Goal: Task Accomplishment & Management: Manage account settings

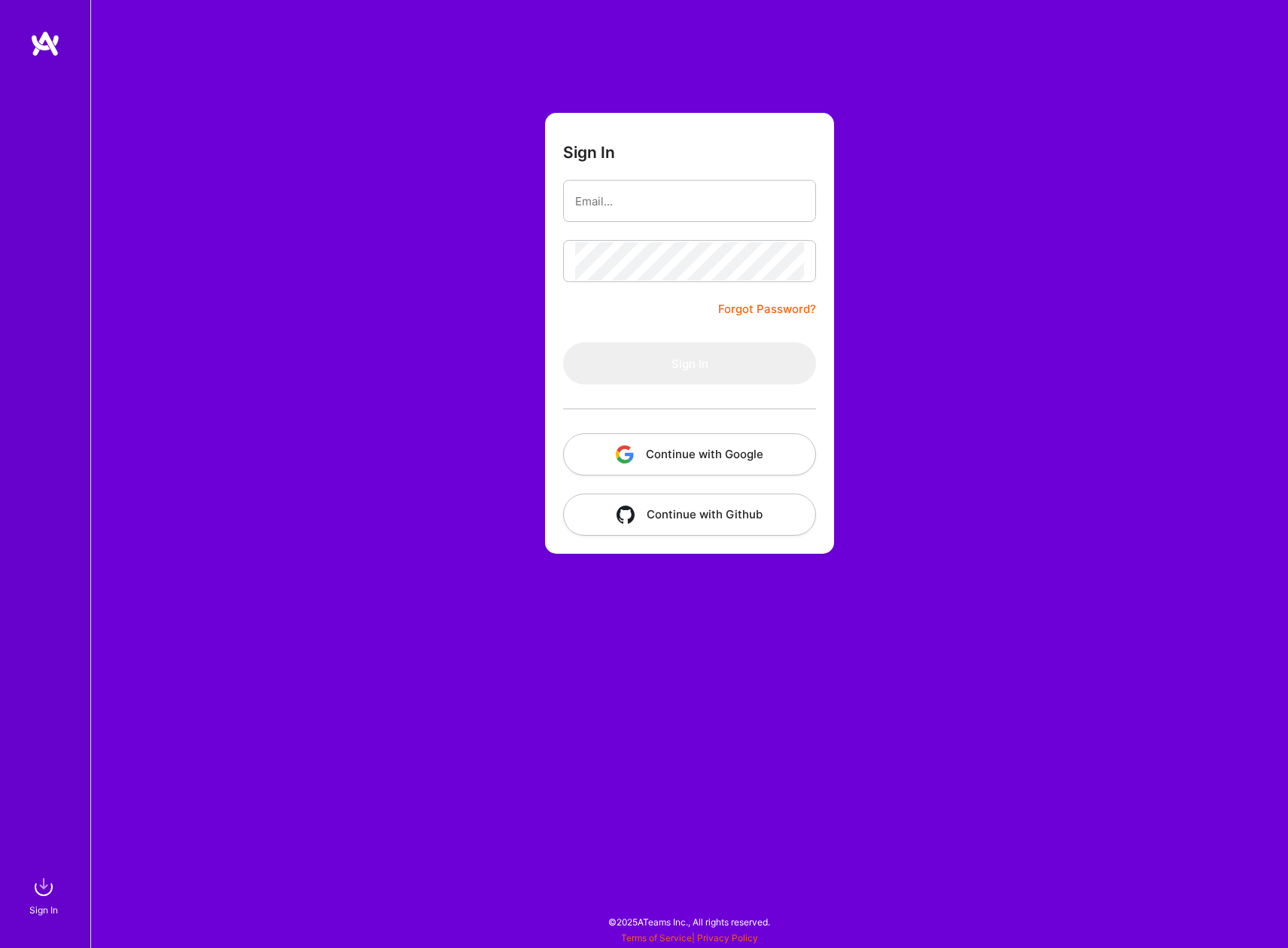
type input "[EMAIL_ADDRESS][DOMAIN_NAME]"
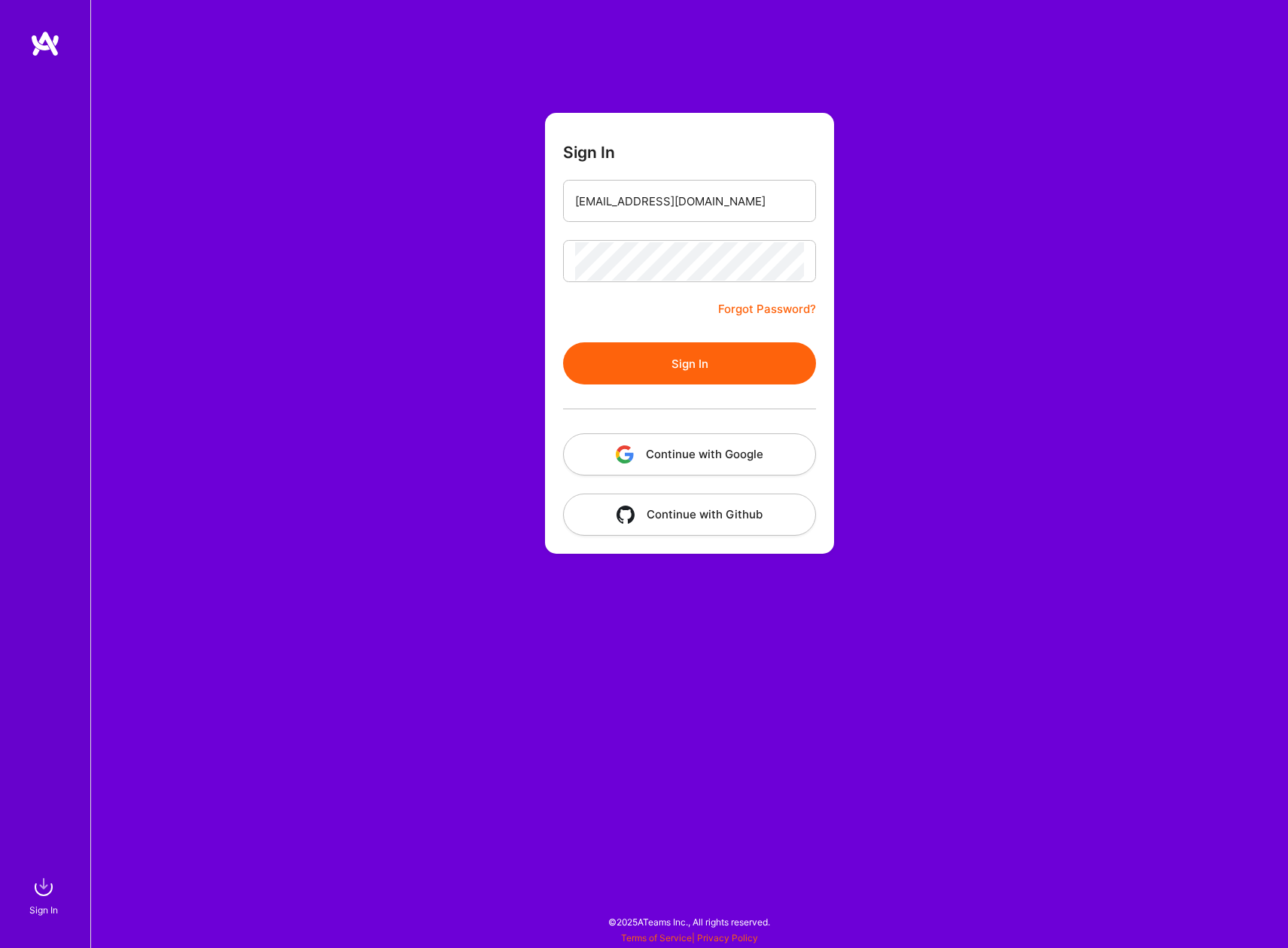
click at [674, 360] on button "Sign In" at bounding box center [689, 363] width 253 height 42
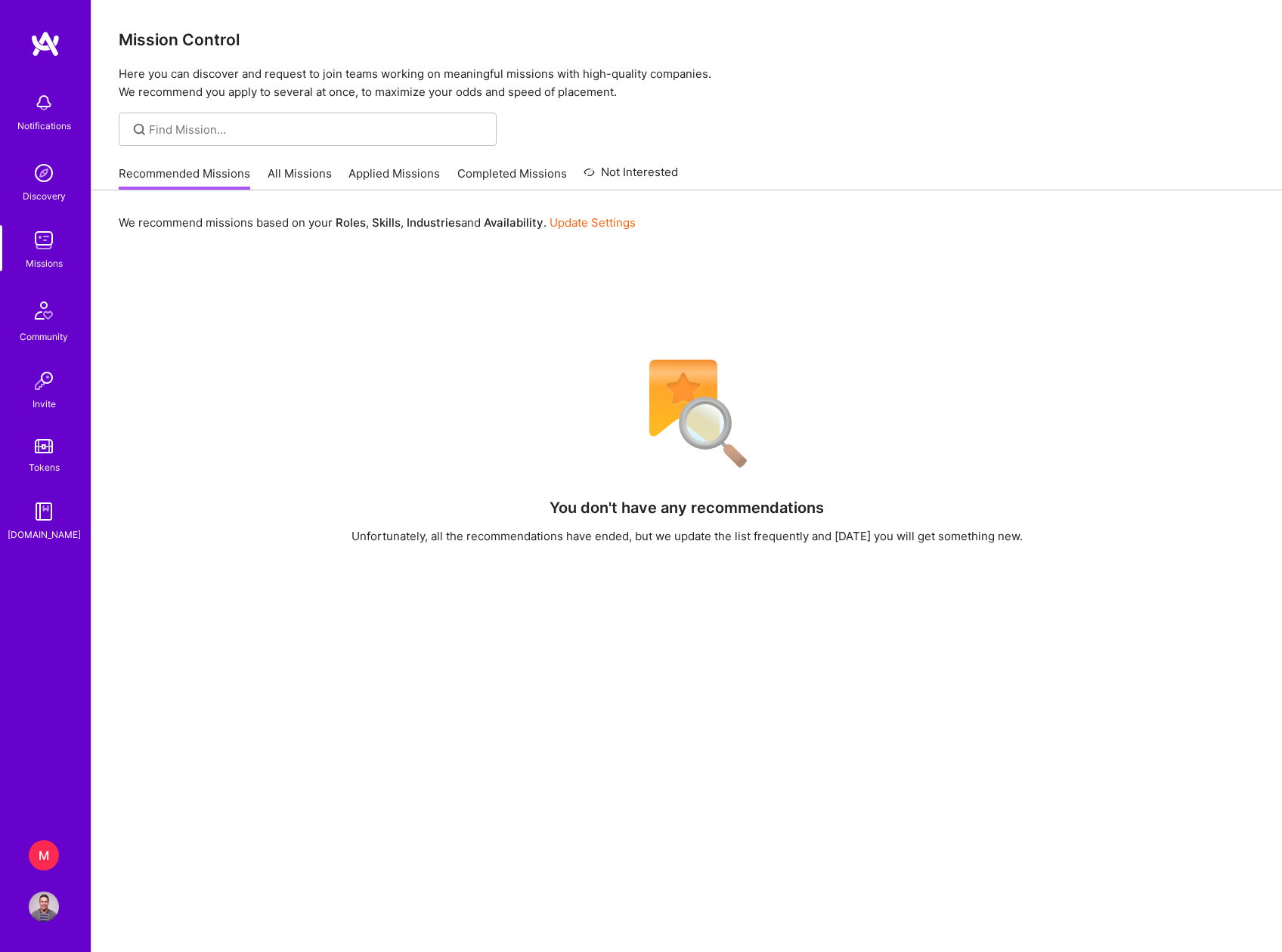
click at [35, 847] on div "M" at bounding box center [44, 856] width 30 height 30
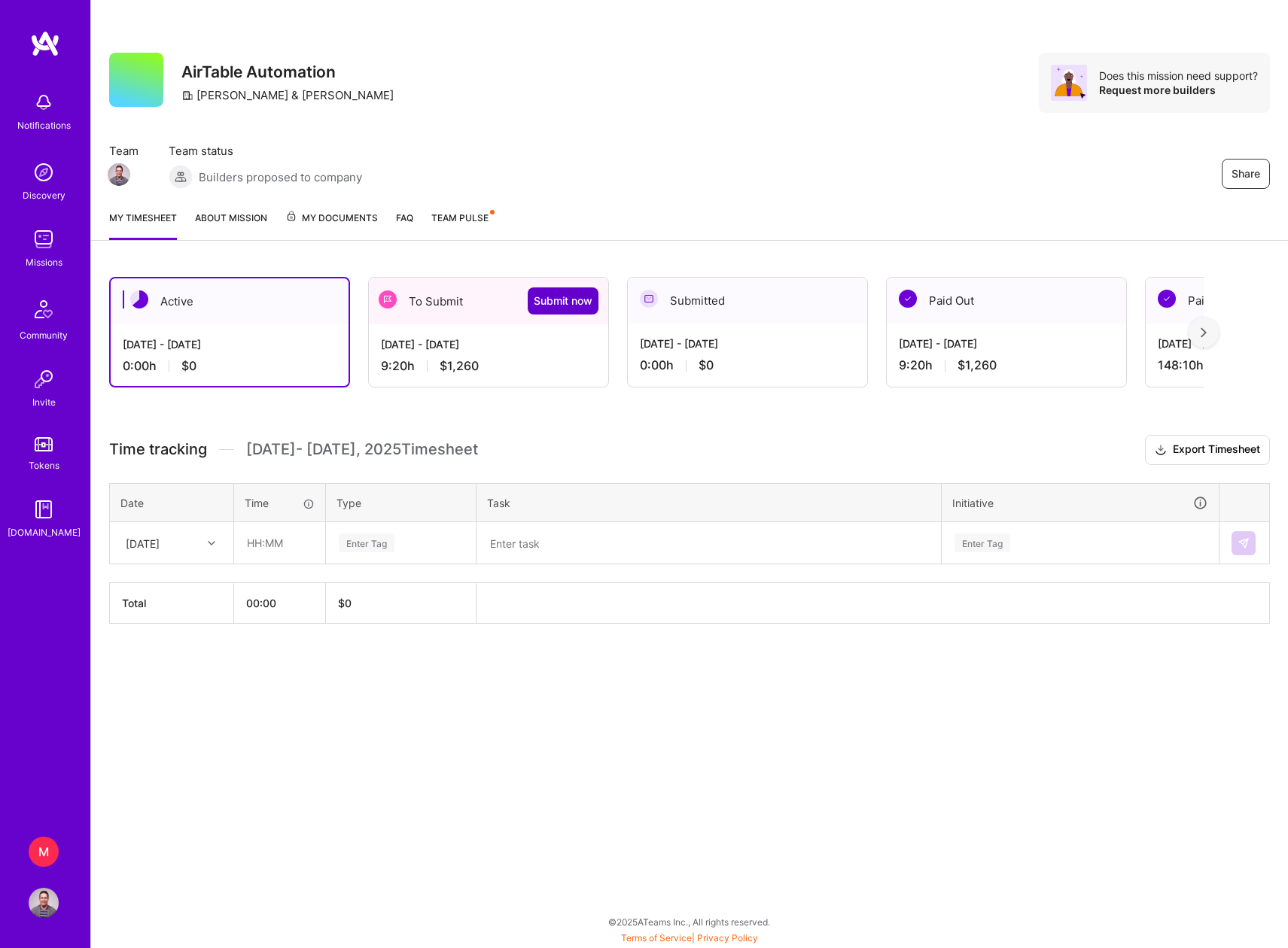
click at [546, 303] on span "Submit now" at bounding box center [562, 300] width 58 height 15
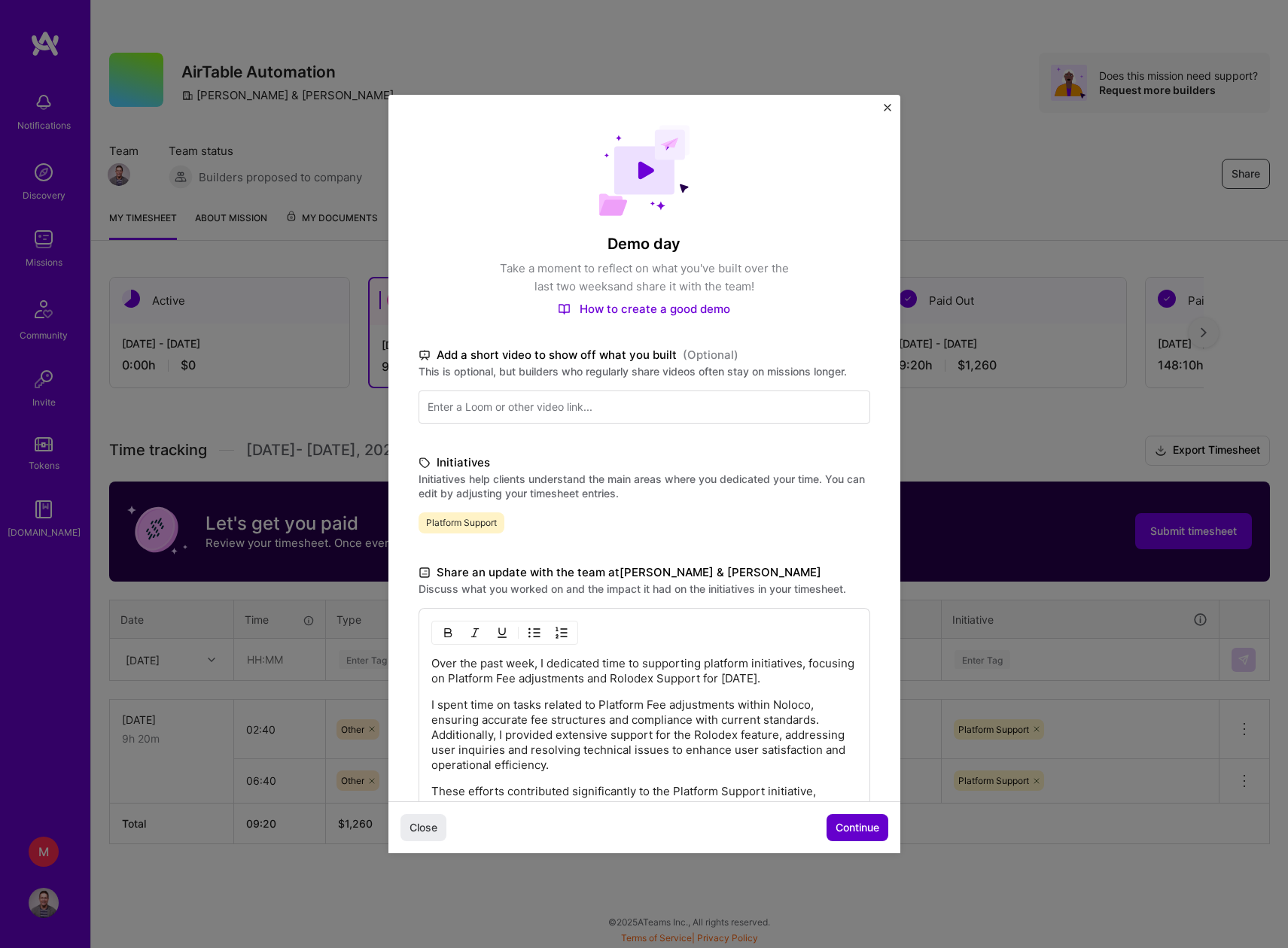
click at [856, 830] on span "Continue" at bounding box center [857, 828] width 43 height 15
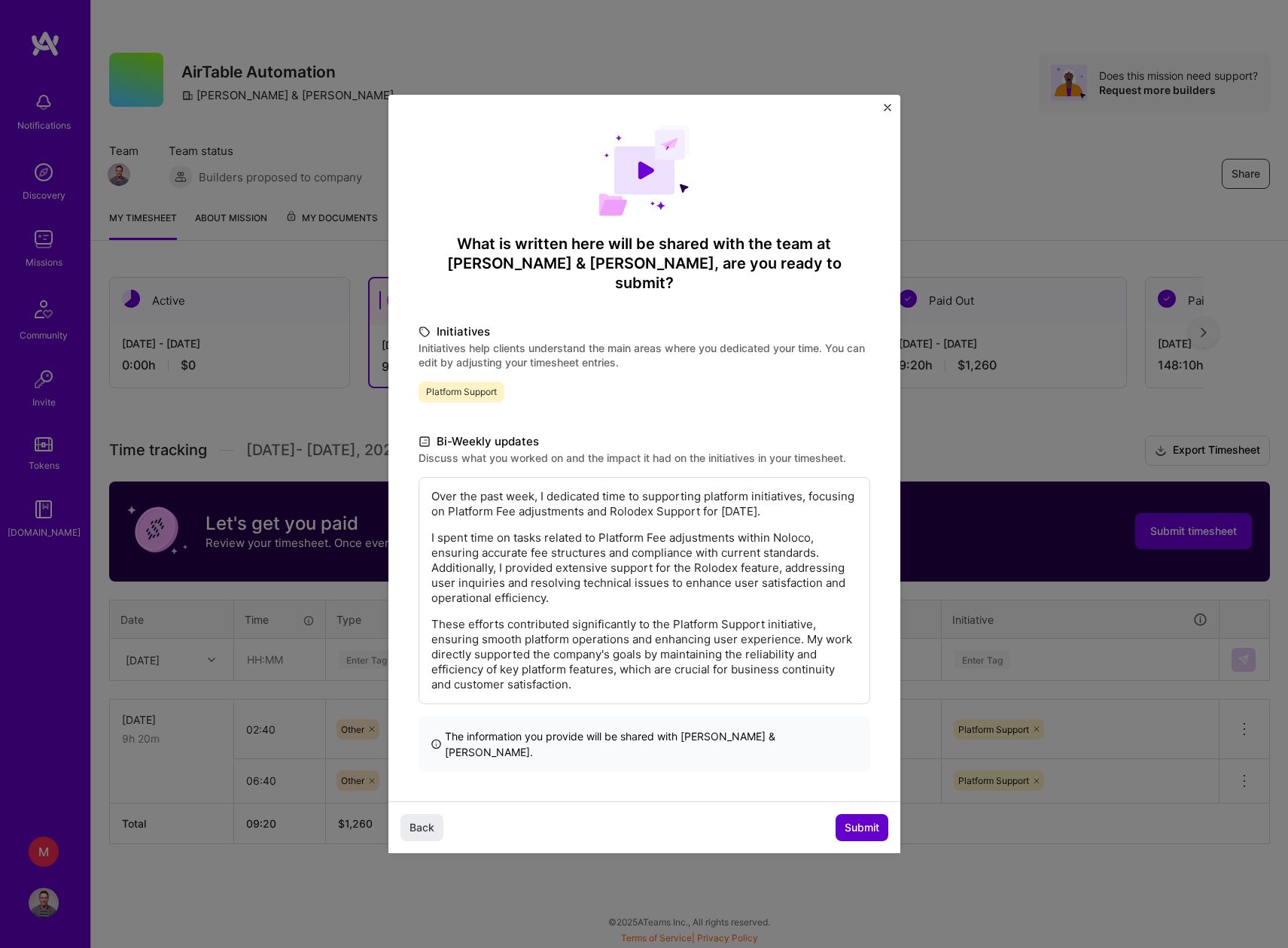
click at [861, 821] on span "Submit" at bounding box center [861, 828] width 35 height 15
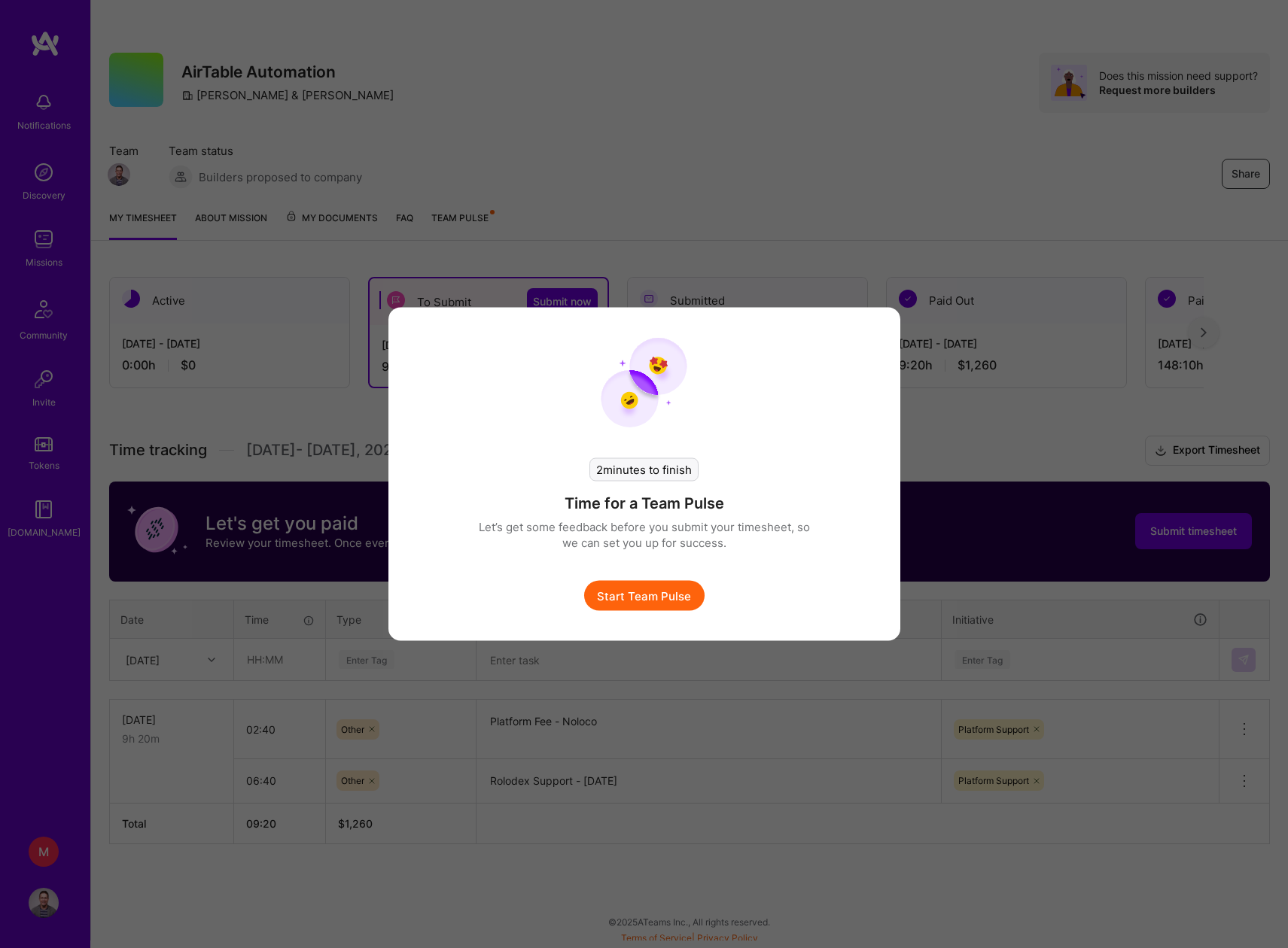
click at [631, 596] on button "Start Team Pulse" at bounding box center [644, 595] width 121 height 30
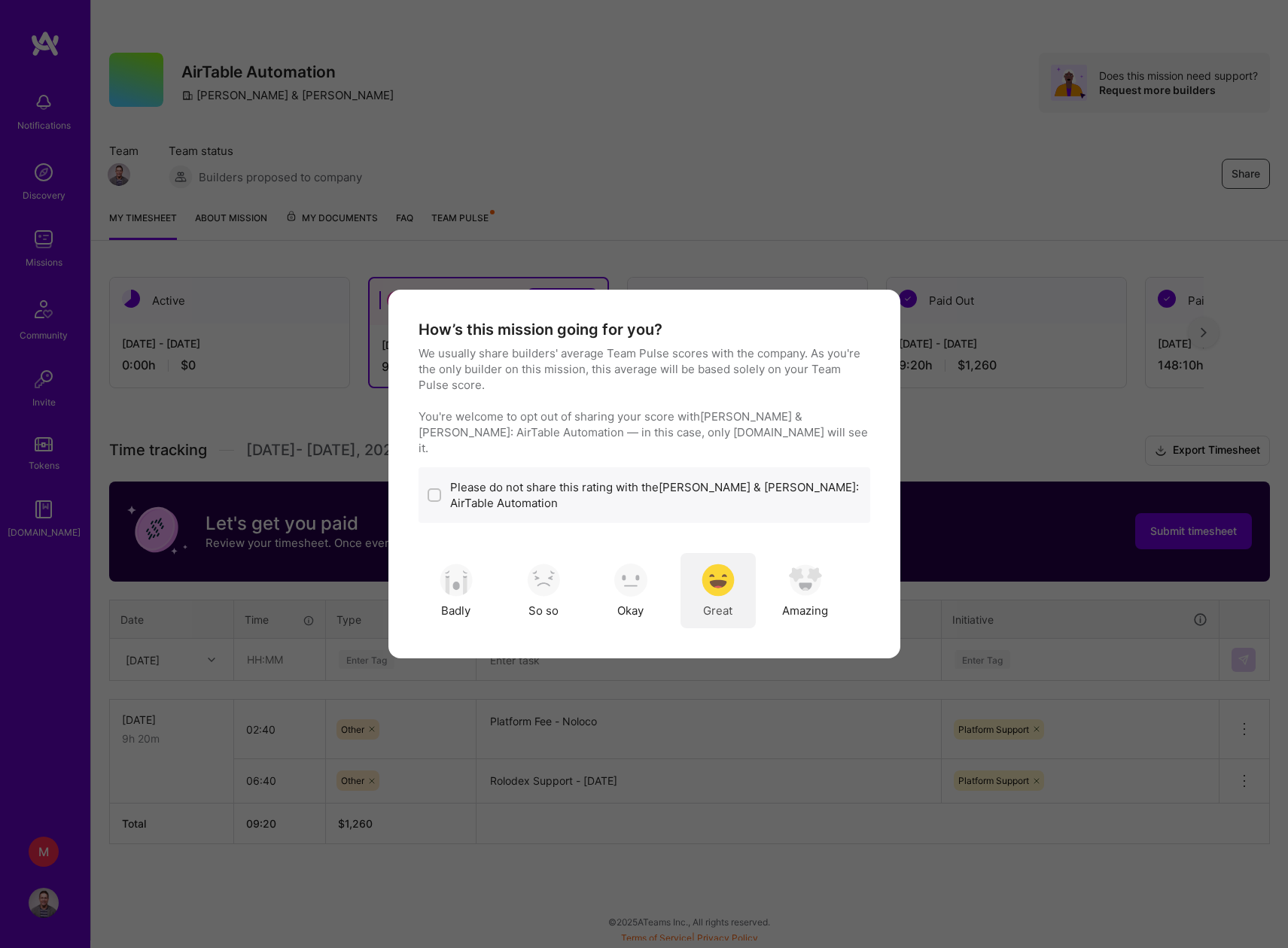
click at [739, 575] on div "Great" at bounding box center [718, 591] width 75 height 75
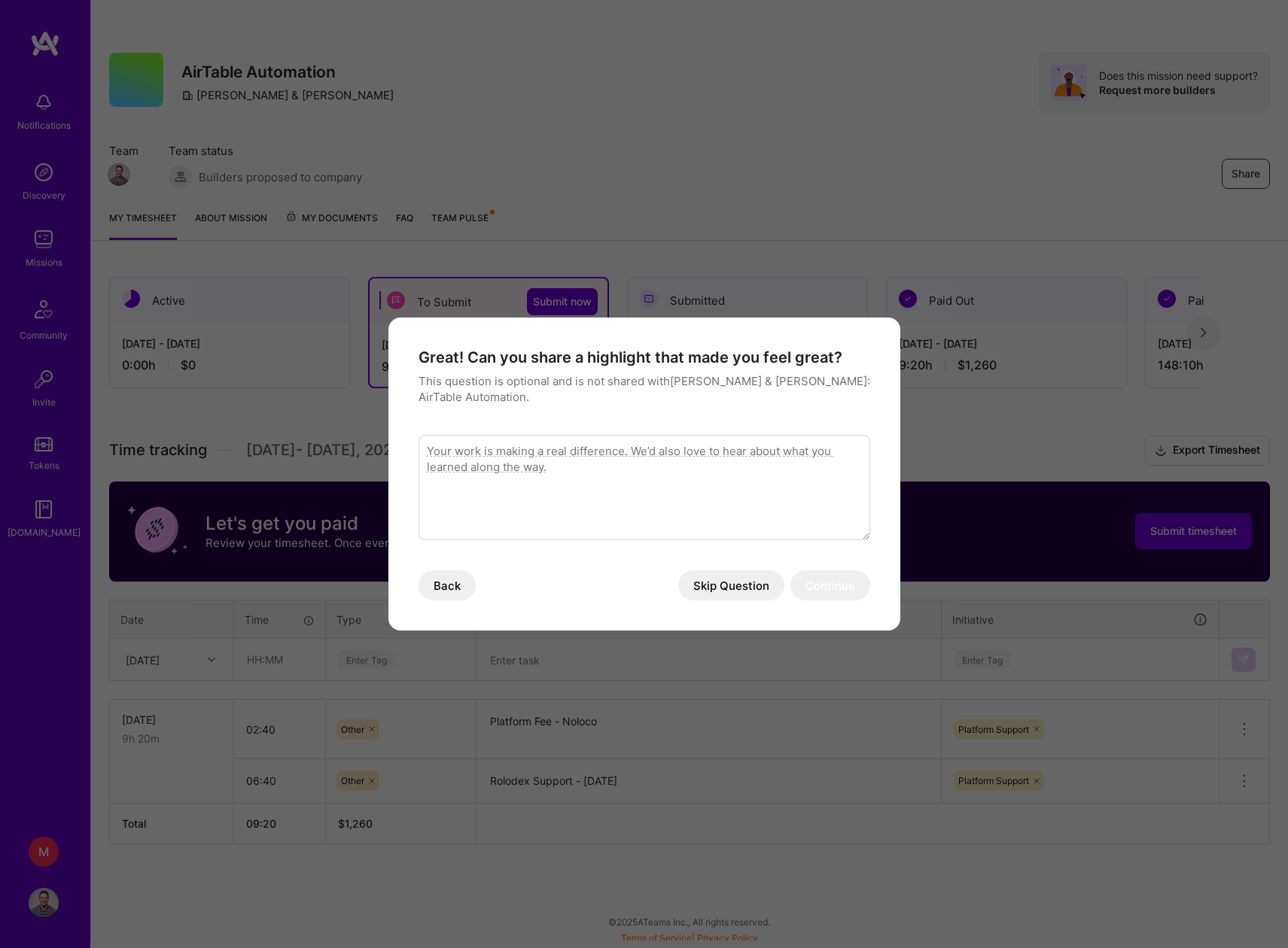
click at [739, 590] on button "Skip Question" at bounding box center [731, 586] width 106 height 30
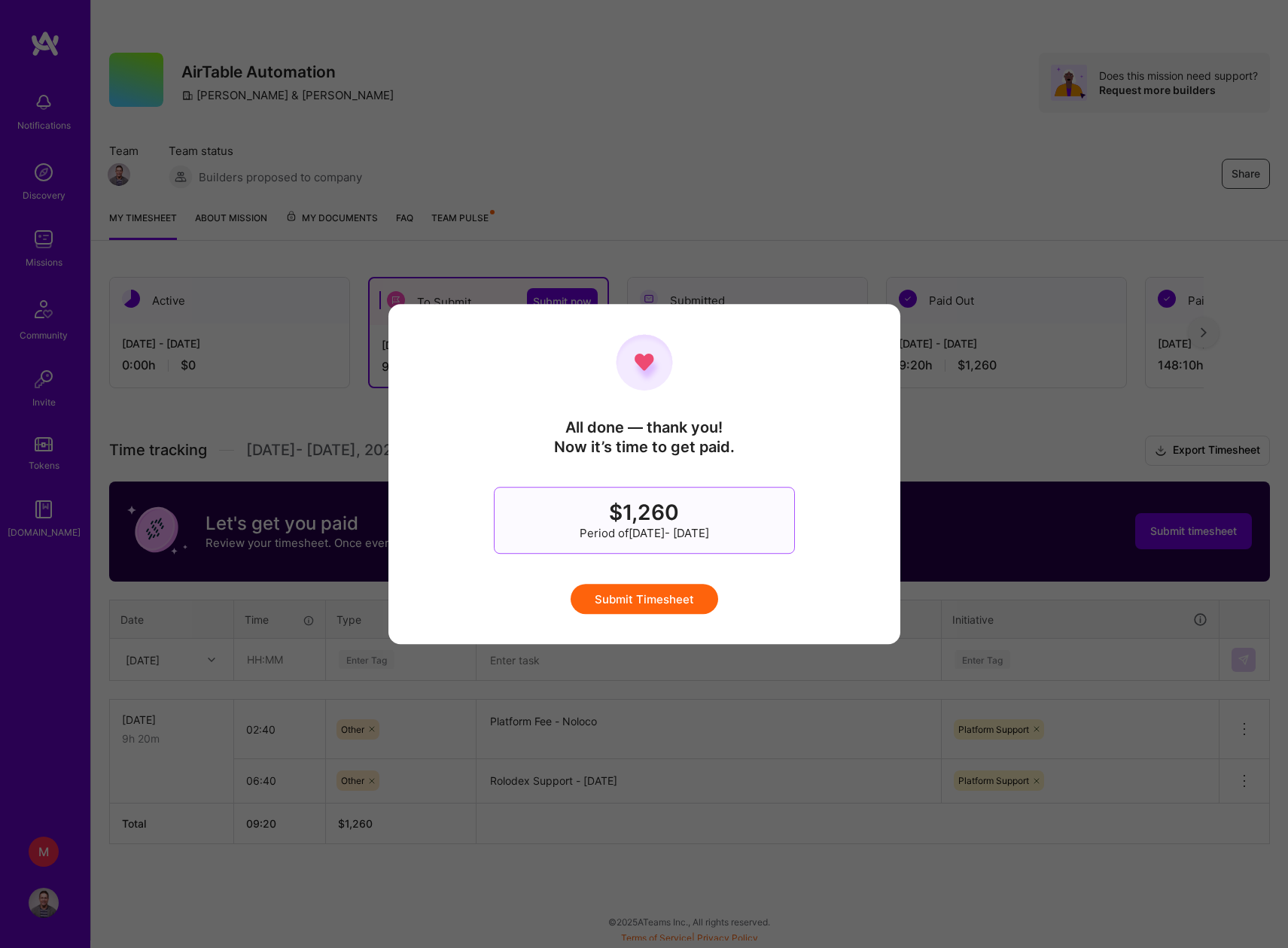
click at [660, 598] on button "Submit Timesheet" at bounding box center [644, 598] width 147 height 30
